Goal: Task Accomplishment & Management: Manage account settings

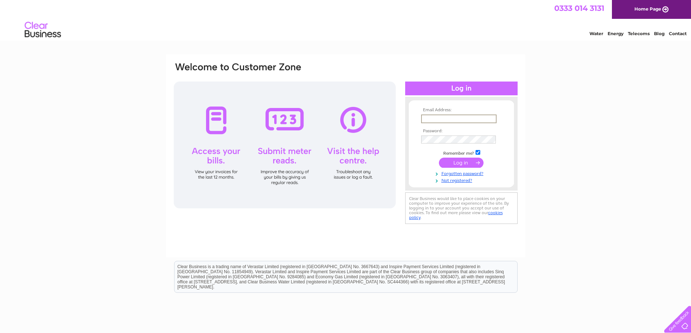
click at [451, 118] on input "text" at bounding box center [458, 119] width 75 height 9
click at [453, 121] on input "text" at bounding box center [458, 119] width 75 height 9
type input "aklltd@hotmail.com"
click at [439, 158] on input "submit" at bounding box center [461, 163] width 45 height 10
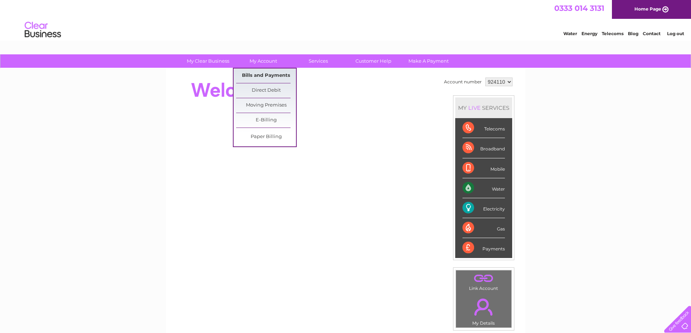
click at [266, 72] on link "Bills and Payments" at bounding box center [266, 76] width 60 height 14
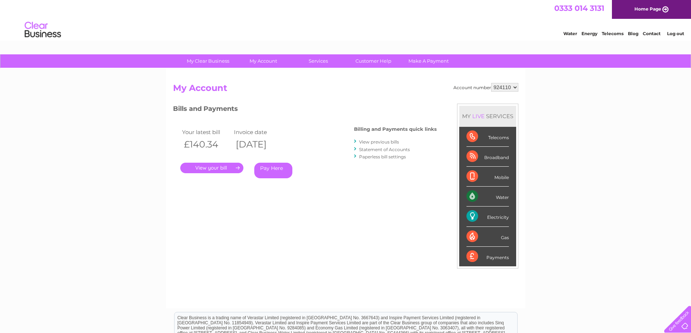
click at [234, 166] on link "." at bounding box center [211, 168] width 63 height 11
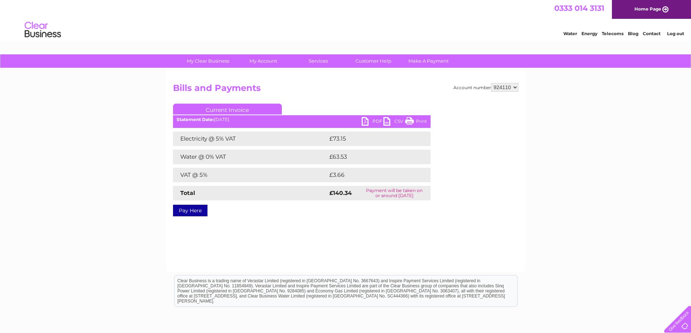
click at [372, 119] on link "PDF" at bounding box center [372, 122] width 22 height 11
